Goal: Information Seeking & Learning: Find specific fact

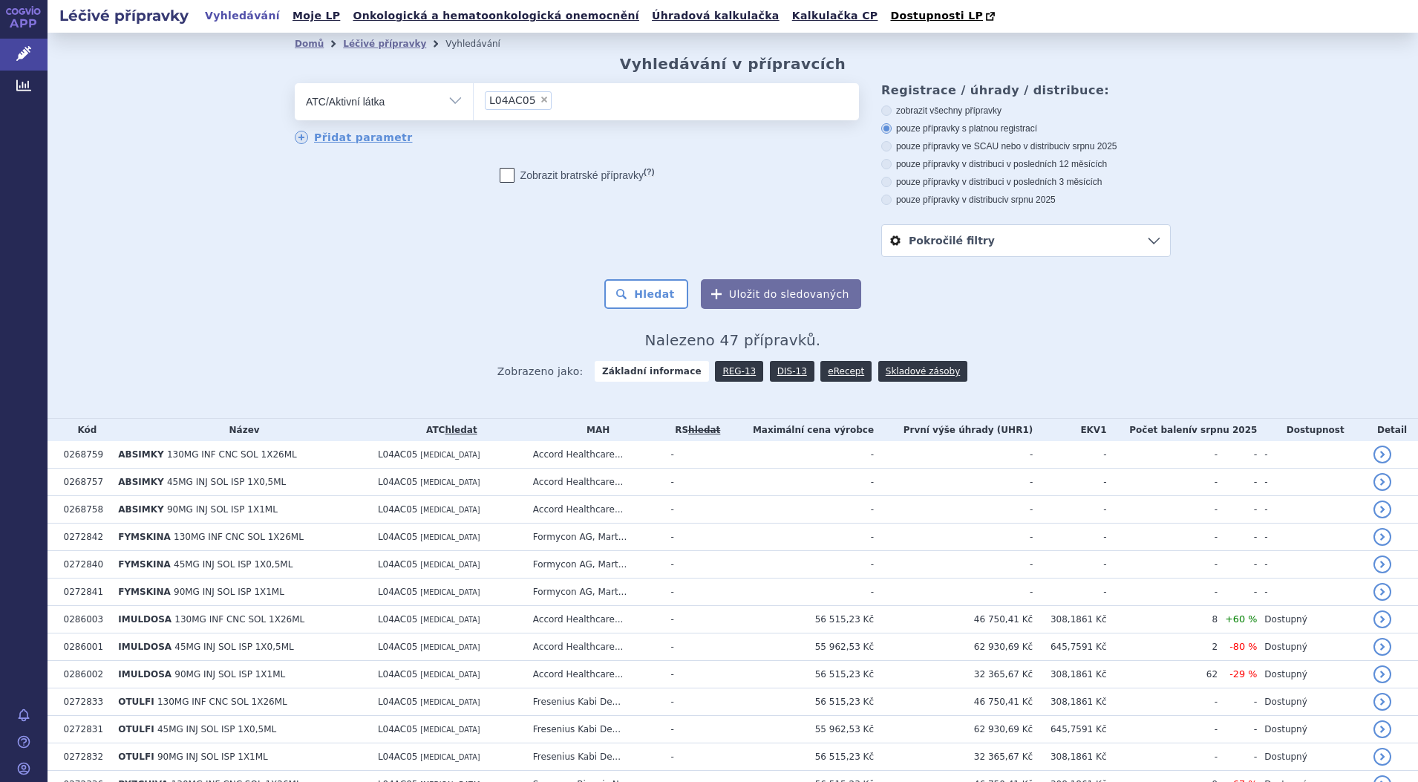
click at [540, 102] on span "×" at bounding box center [544, 99] width 9 height 9
click at [474, 102] on select "L04AC05" at bounding box center [473, 100] width 1 height 37
select select
click at [531, 102] on ul at bounding box center [666, 98] width 385 height 31
click at [474, 102] on select at bounding box center [473, 100] width 1 height 37
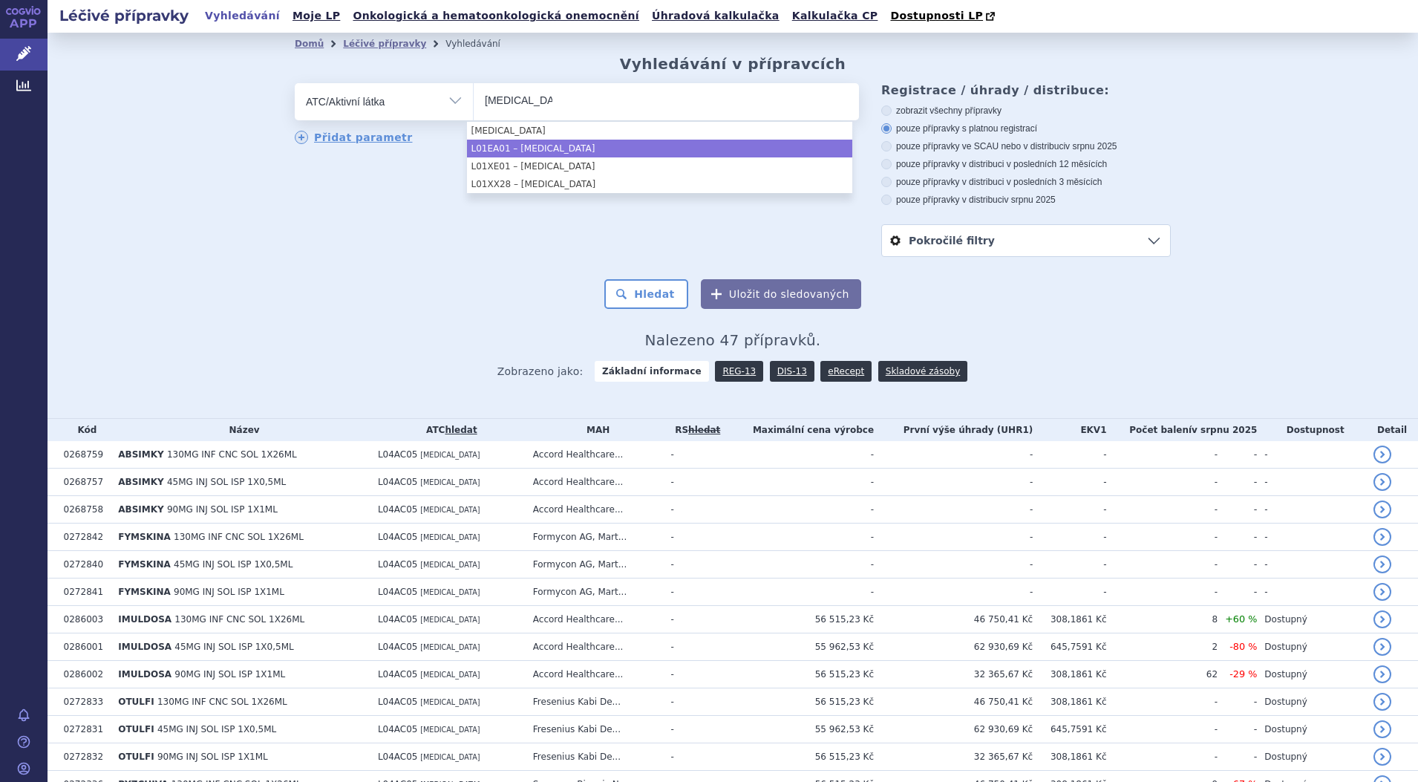
type input "[MEDICAL_DATA]"
select select "L01EA01"
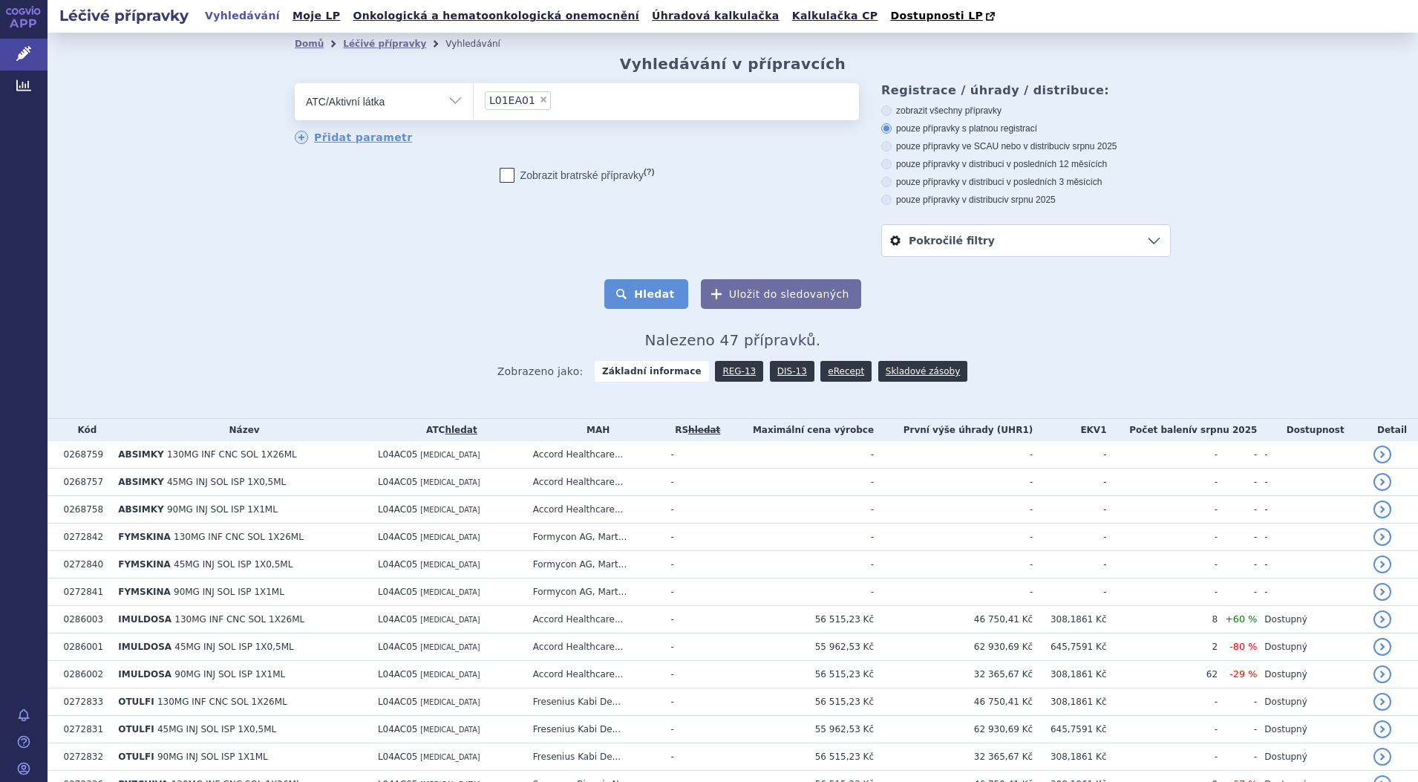
click at [649, 289] on button "Hledat" at bounding box center [646, 294] width 84 height 30
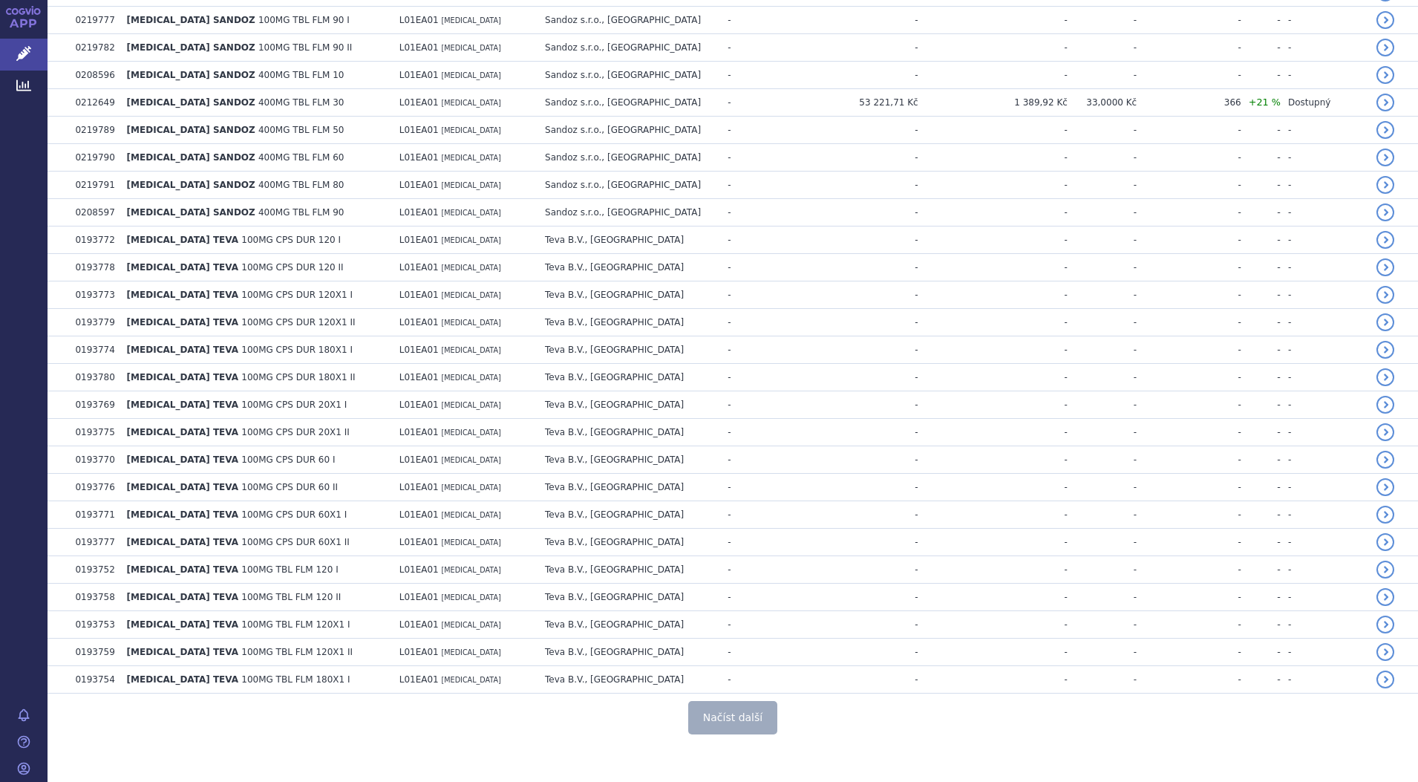
scroll to position [2505, 0]
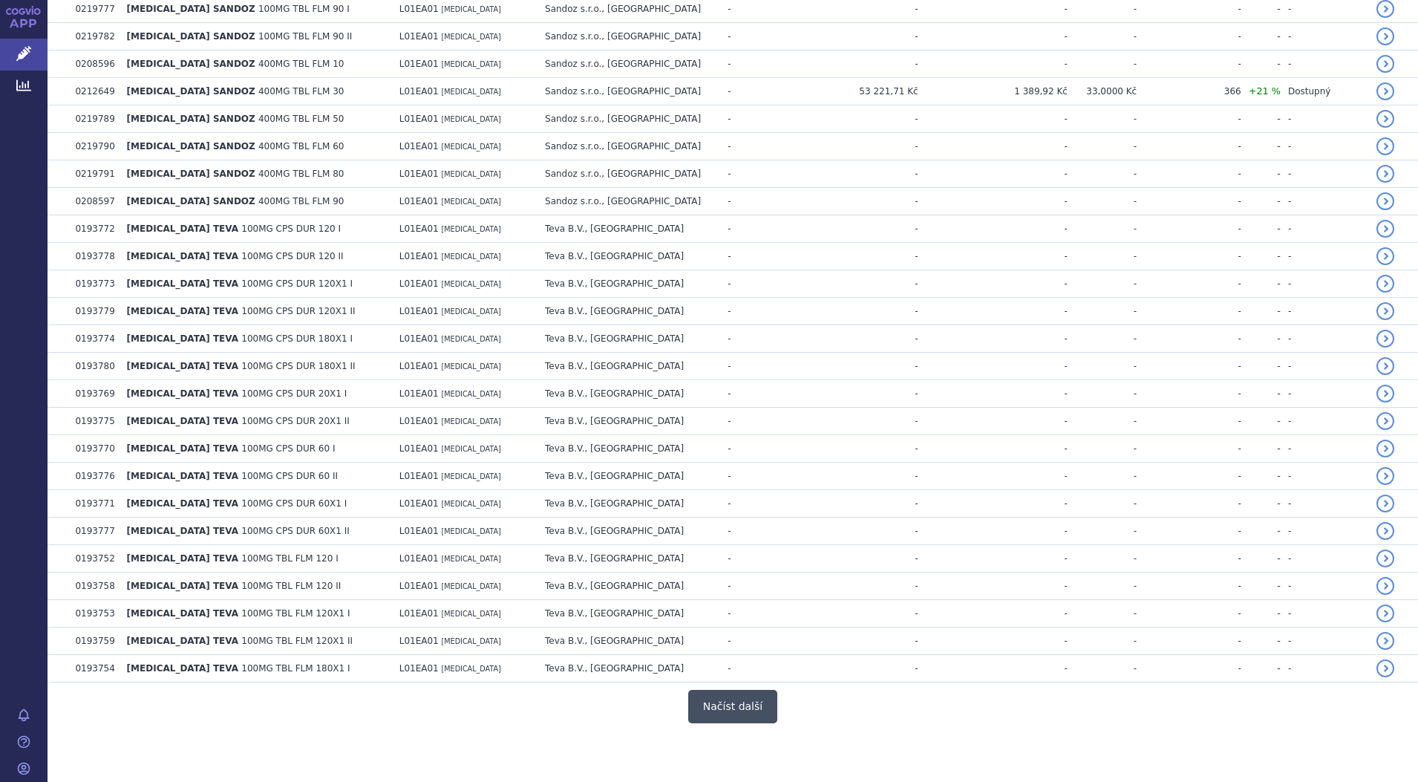
click at [739, 705] on button "Načíst další" at bounding box center [732, 706] width 89 height 33
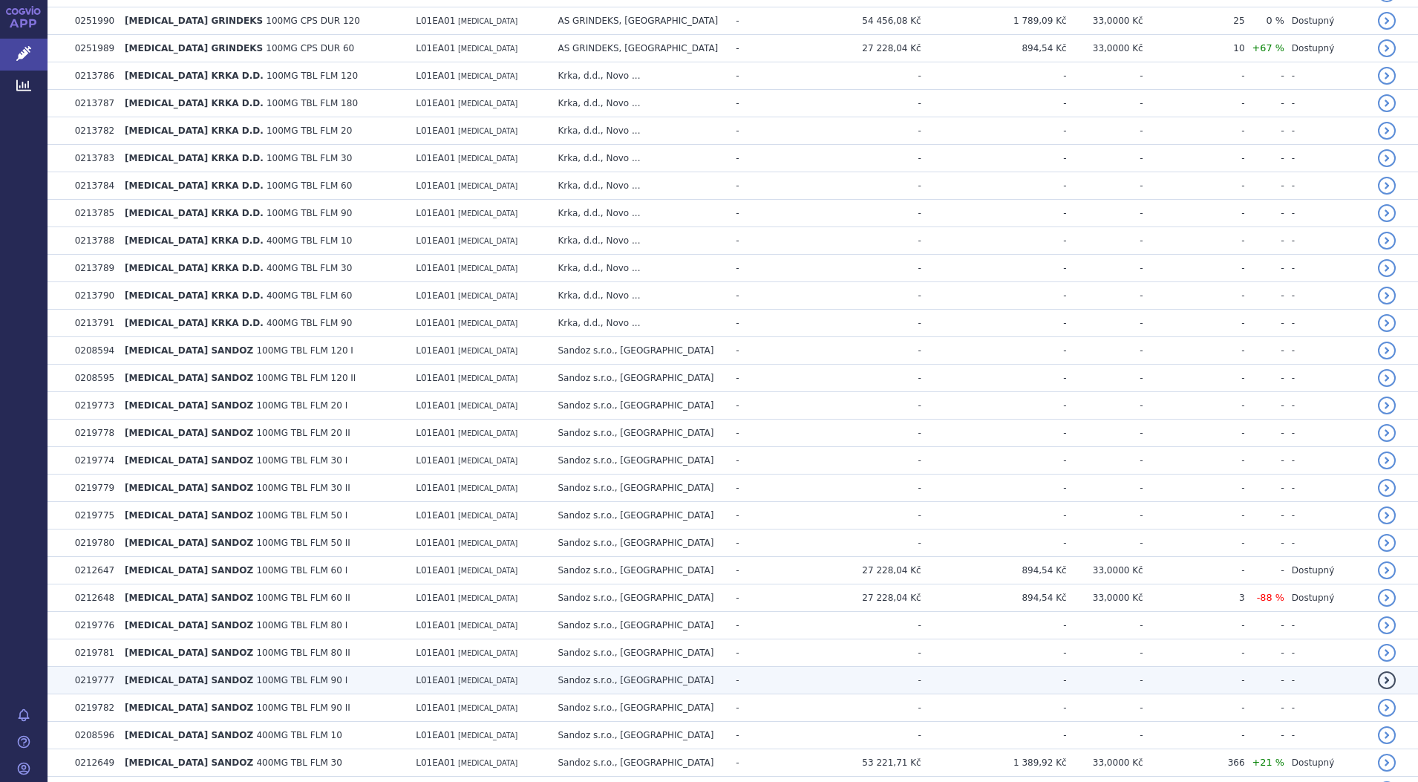
scroll to position [1750, 0]
